Goal: Navigation & Orientation: Find specific page/section

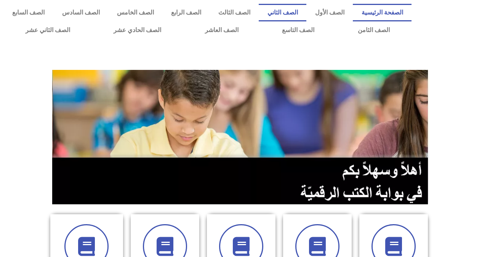
click at [296, 13] on link "الصف الثاني" at bounding box center [283, 13] width 48 height 18
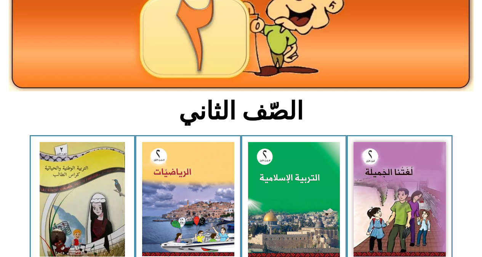
scroll to position [152, 0]
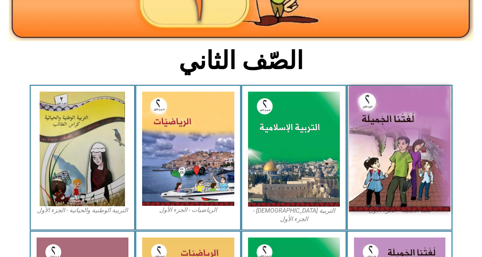
click at [409, 146] on img at bounding box center [399, 148] width 101 height 125
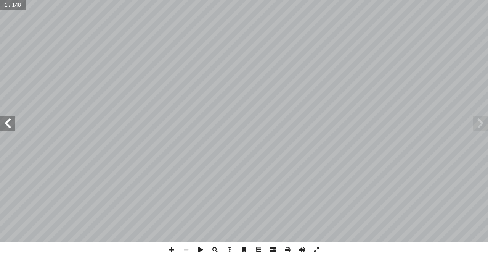
click at [6, 129] on span at bounding box center [7, 122] width 15 height 15
click at [8, 125] on span at bounding box center [7, 122] width 15 height 15
click at [3, 122] on span at bounding box center [7, 122] width 15 height 15
click at [10, 122] on span at bounding box center [7, 122] width 15 height 15
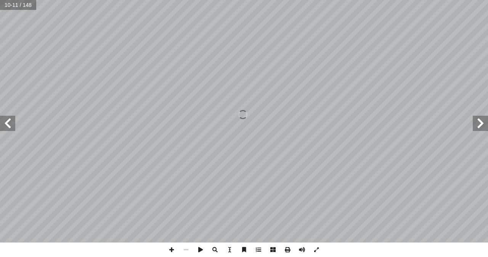
click at [10, 122] on span at bounding box center [7, 122] width 15 height 15
